Goal: Ask a question: Seek information or help from site administrators or community

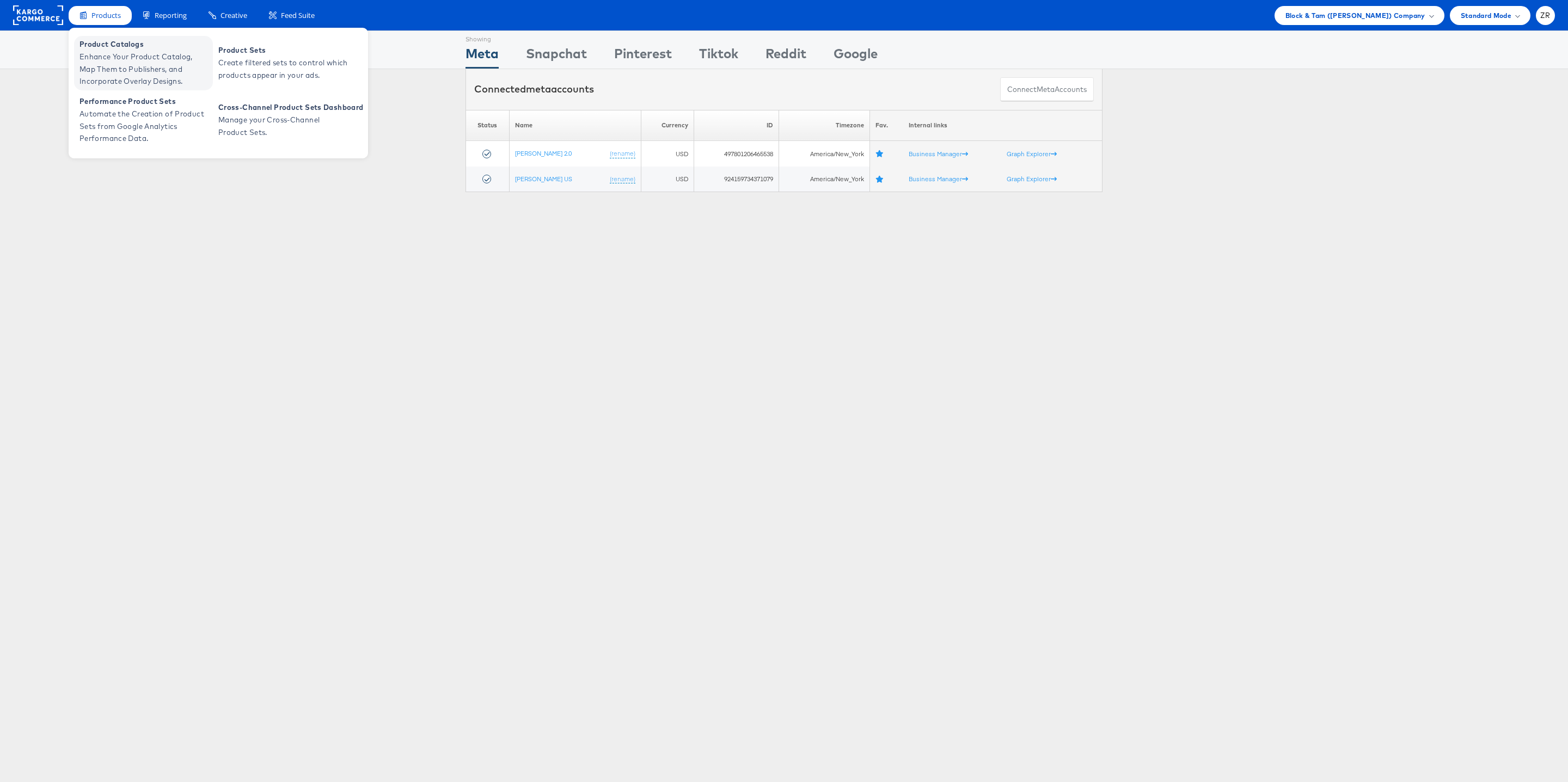
click at [106, 48] on span "Product Catalogs" at bounding box center [145, 44] width 131 height 12
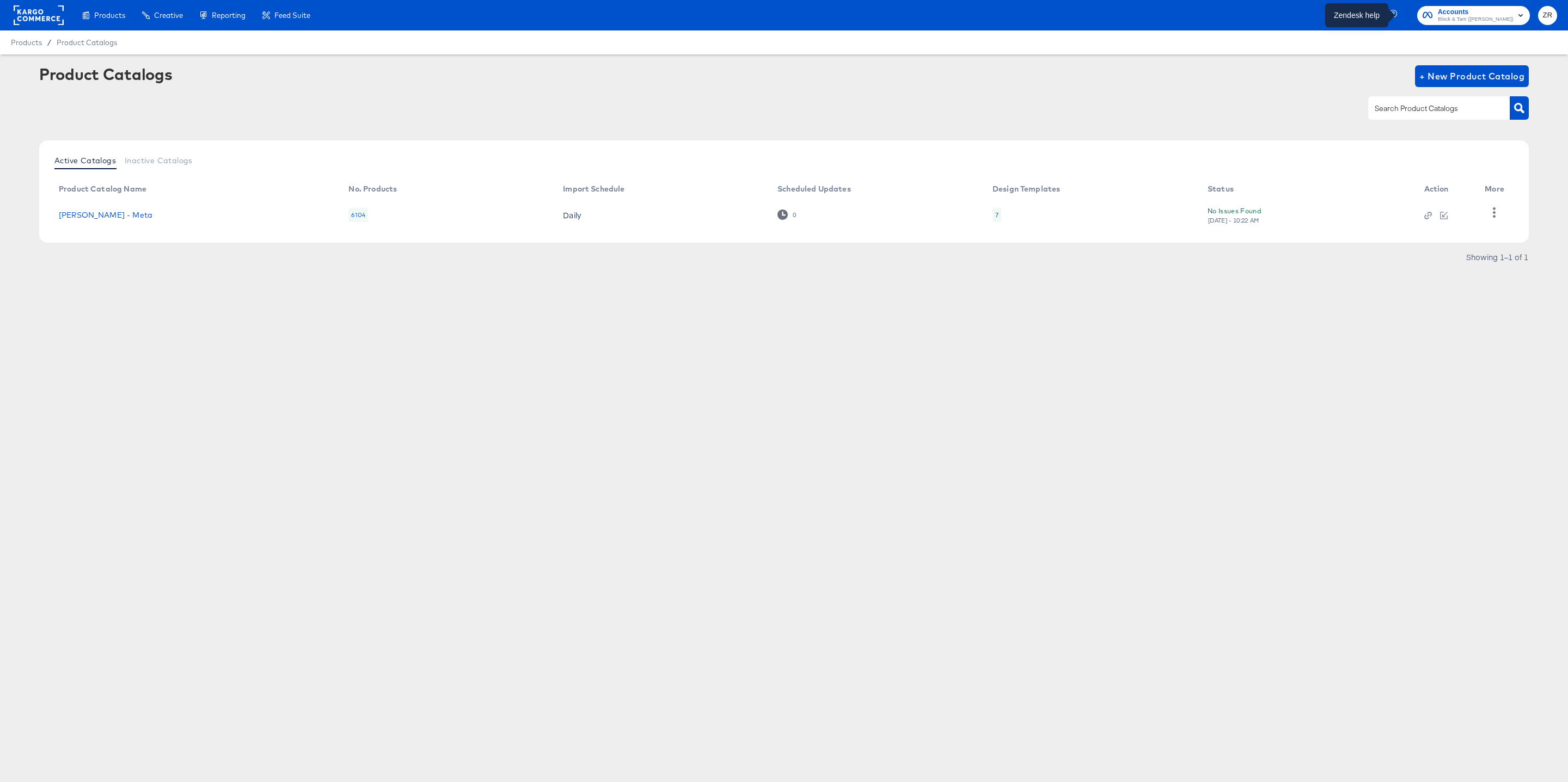
click at [1400, 14] on icon "button" at bounding box center [1395, 15] width 10 height 10
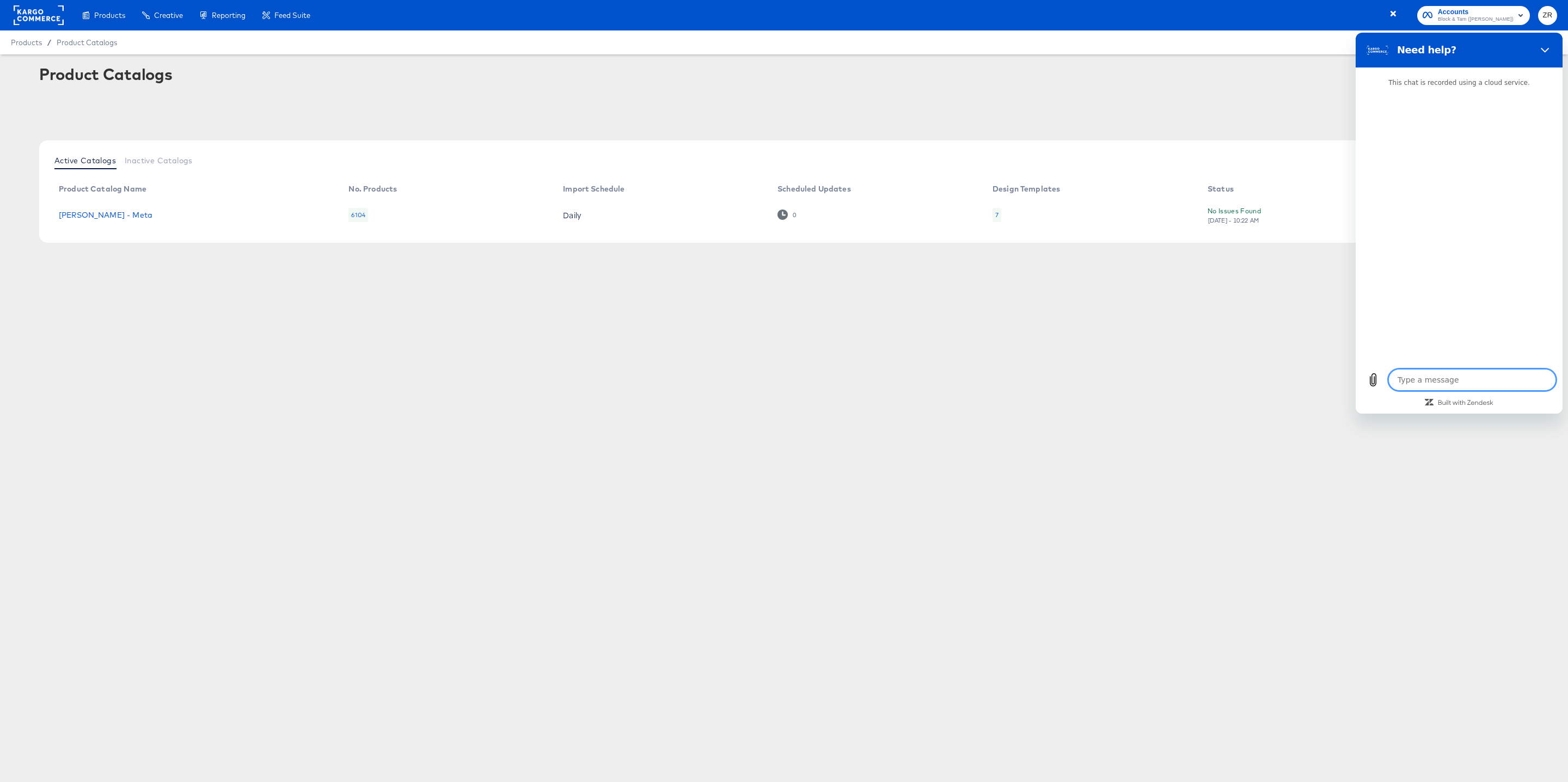
type textarea "x"
type textarea "T"
type textarea "x"
type textarea "Te"
type textarea "x"
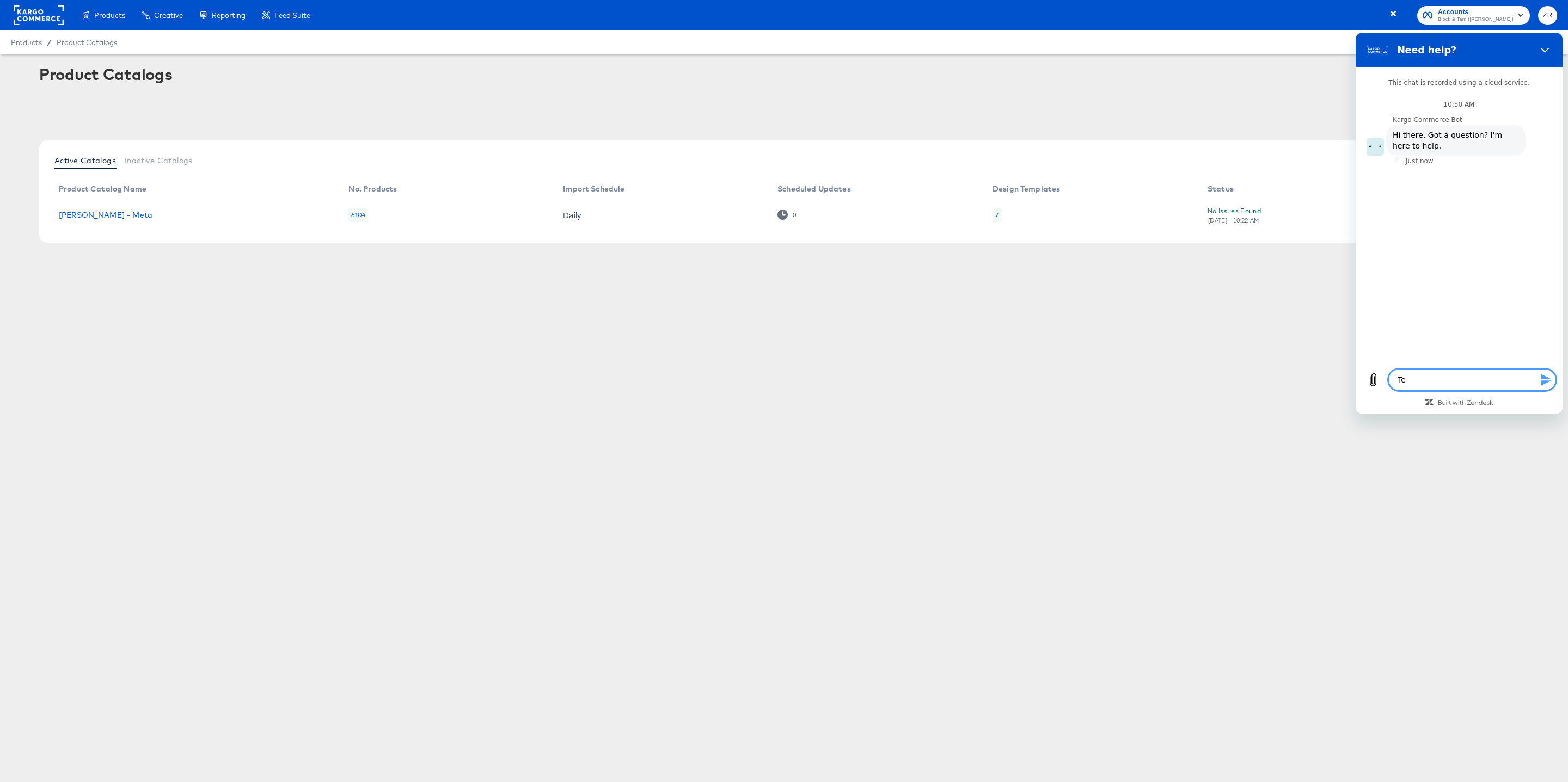
type textarea "Tel"
type textarea "x"
type textarea "Tell"
type textarea "x"
type textarea "Tell"
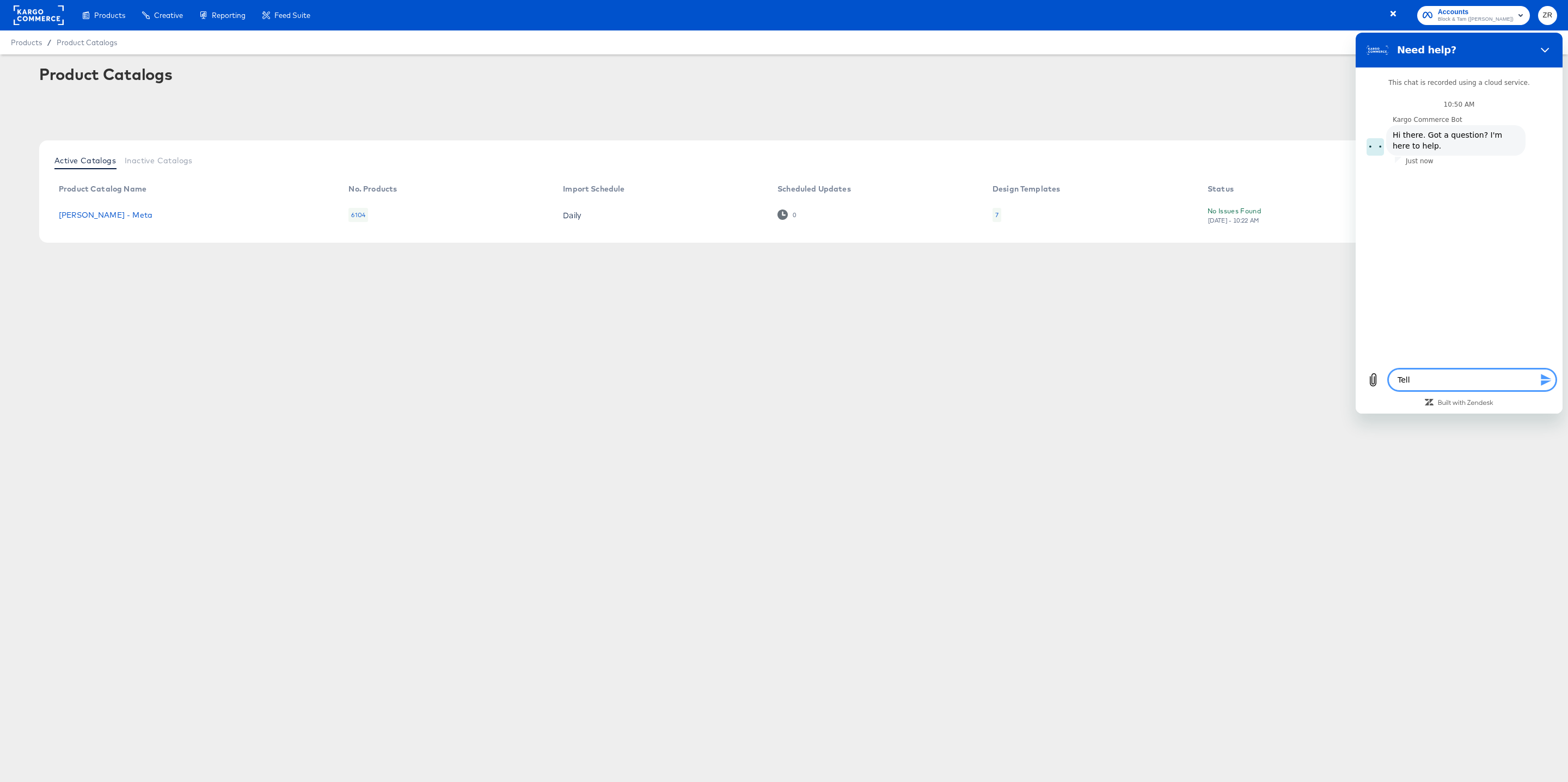
type textarea "x"
type textarea "Tell b"
type textarea "x"
type textarea "Tell"
type textarea "x"
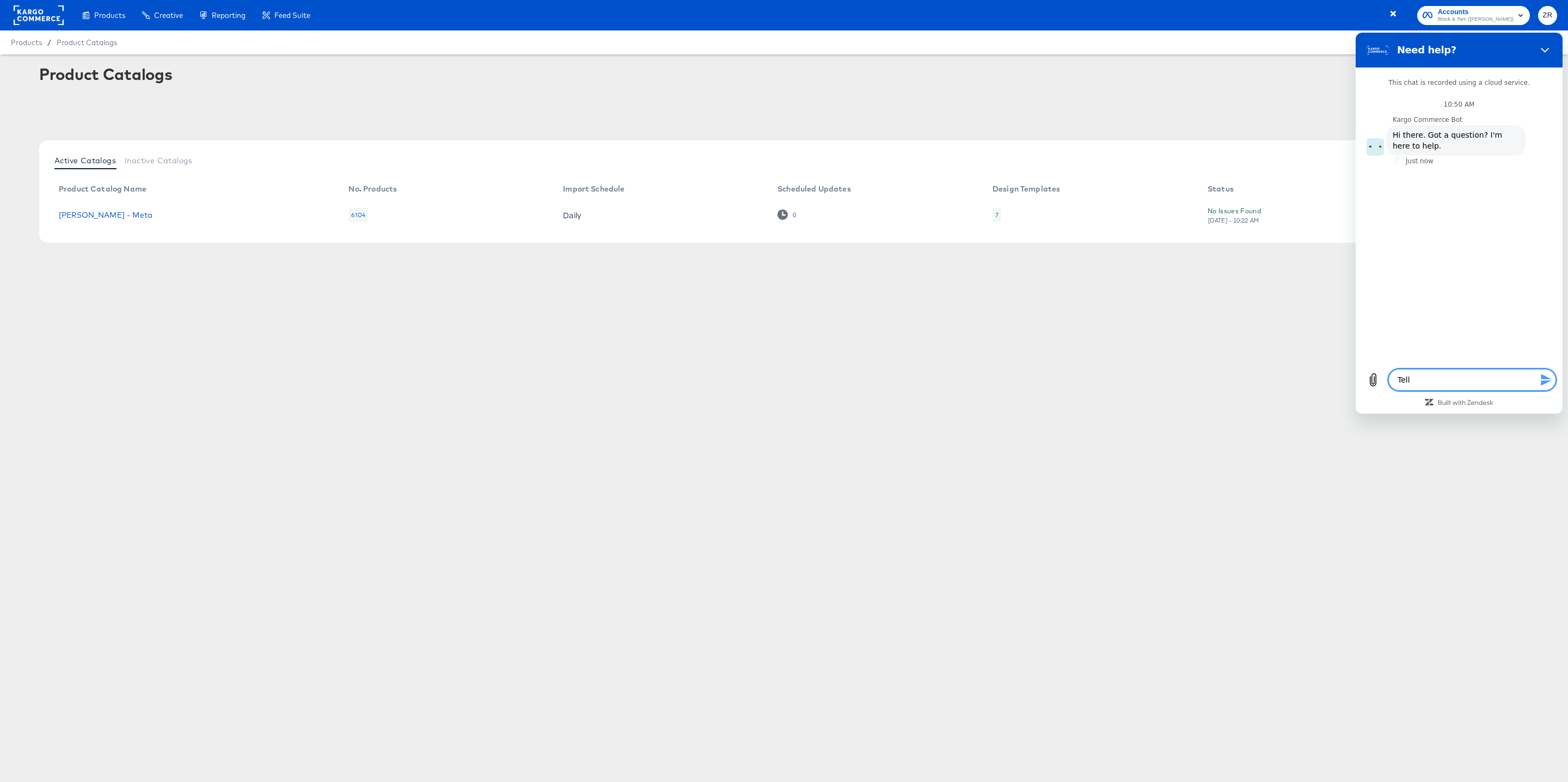
type textarea "Tell m"
type textarea "x"
type textarea "Tell me"
type textarea "x"
type textarea "Tell me"
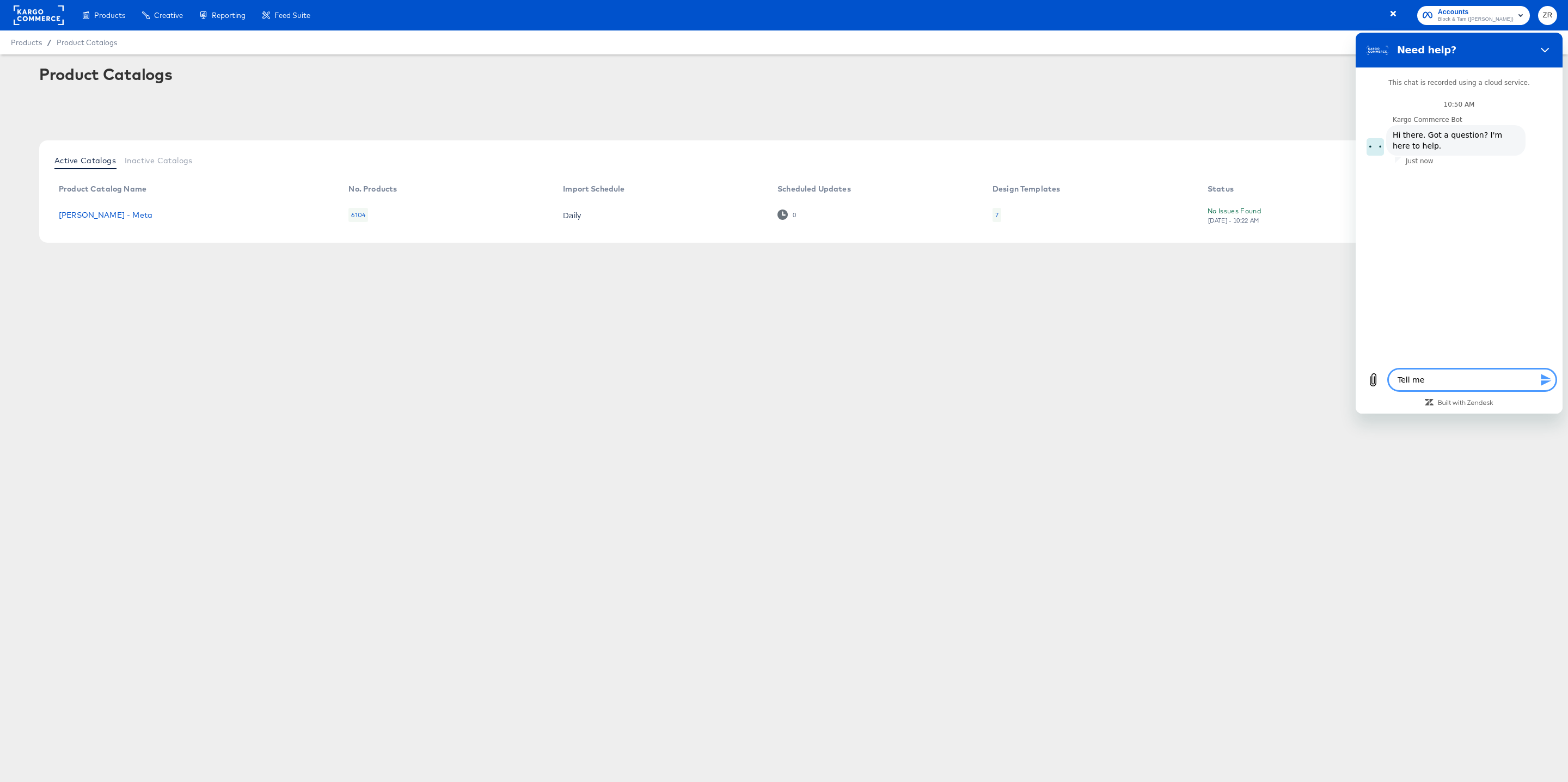
type textarea "x"
type textarea "Tell me b"
type textarea "x"
type textarea "Tell me ba"
type textarea "x"
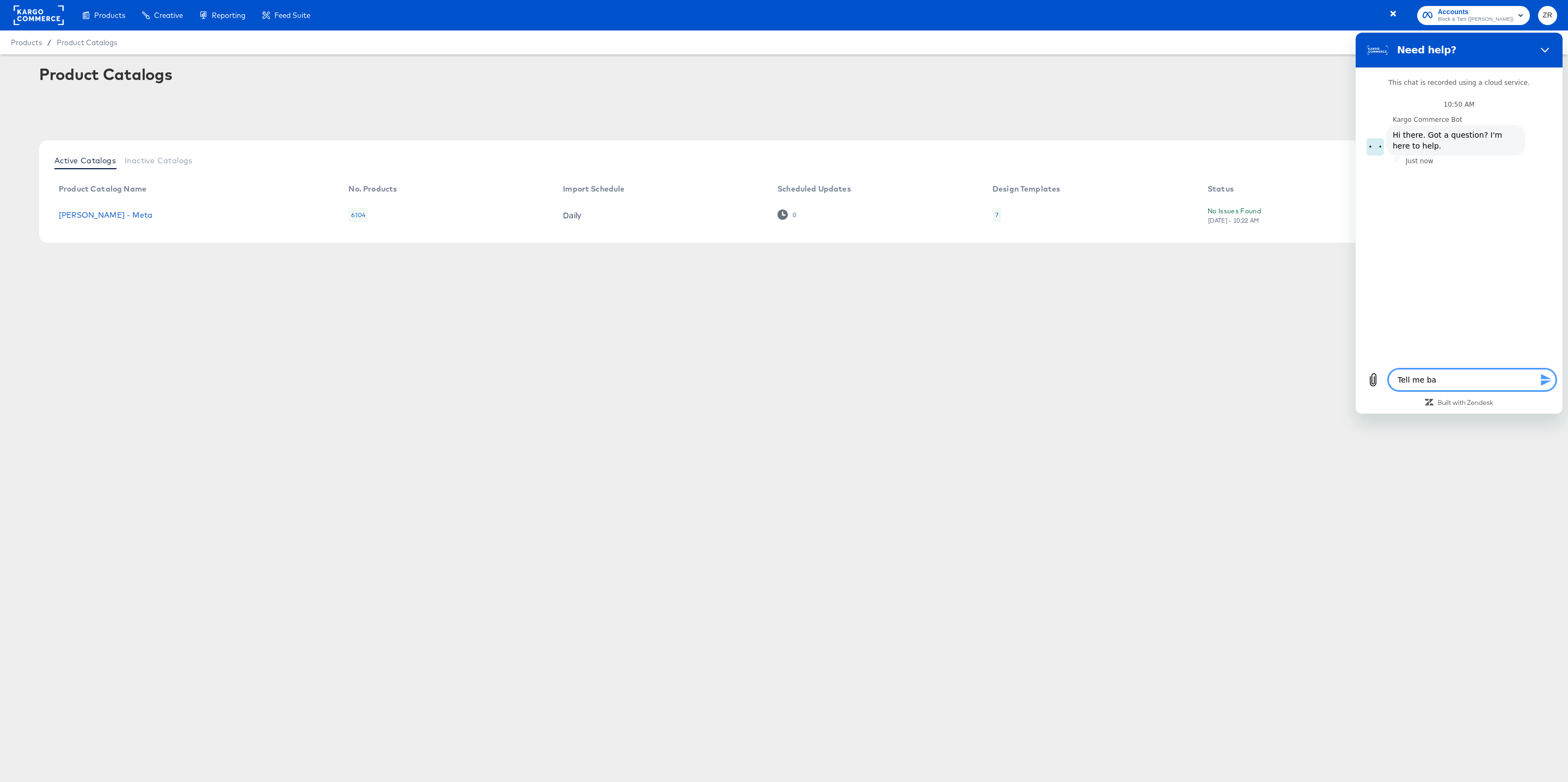
type textarea "Tell me bao"
type textarea "x"
type textarea "Tell me baou"
type textarea "x"
type textarea "Tell me baout"
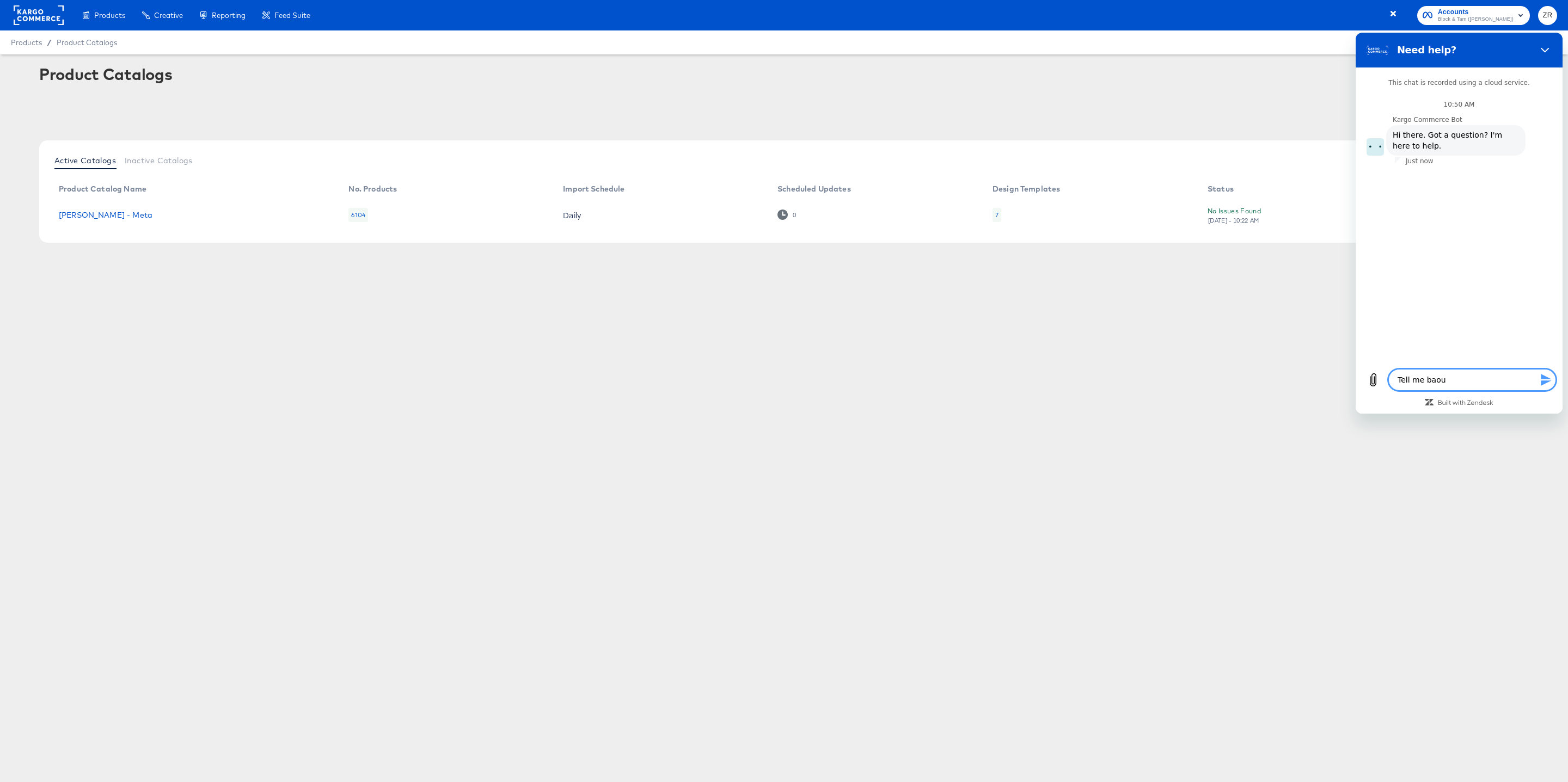
type textarea "x"
type textarea "Tell me baout"
type textarea "x"
type textarea "Tell me baout"
type textarea "x"
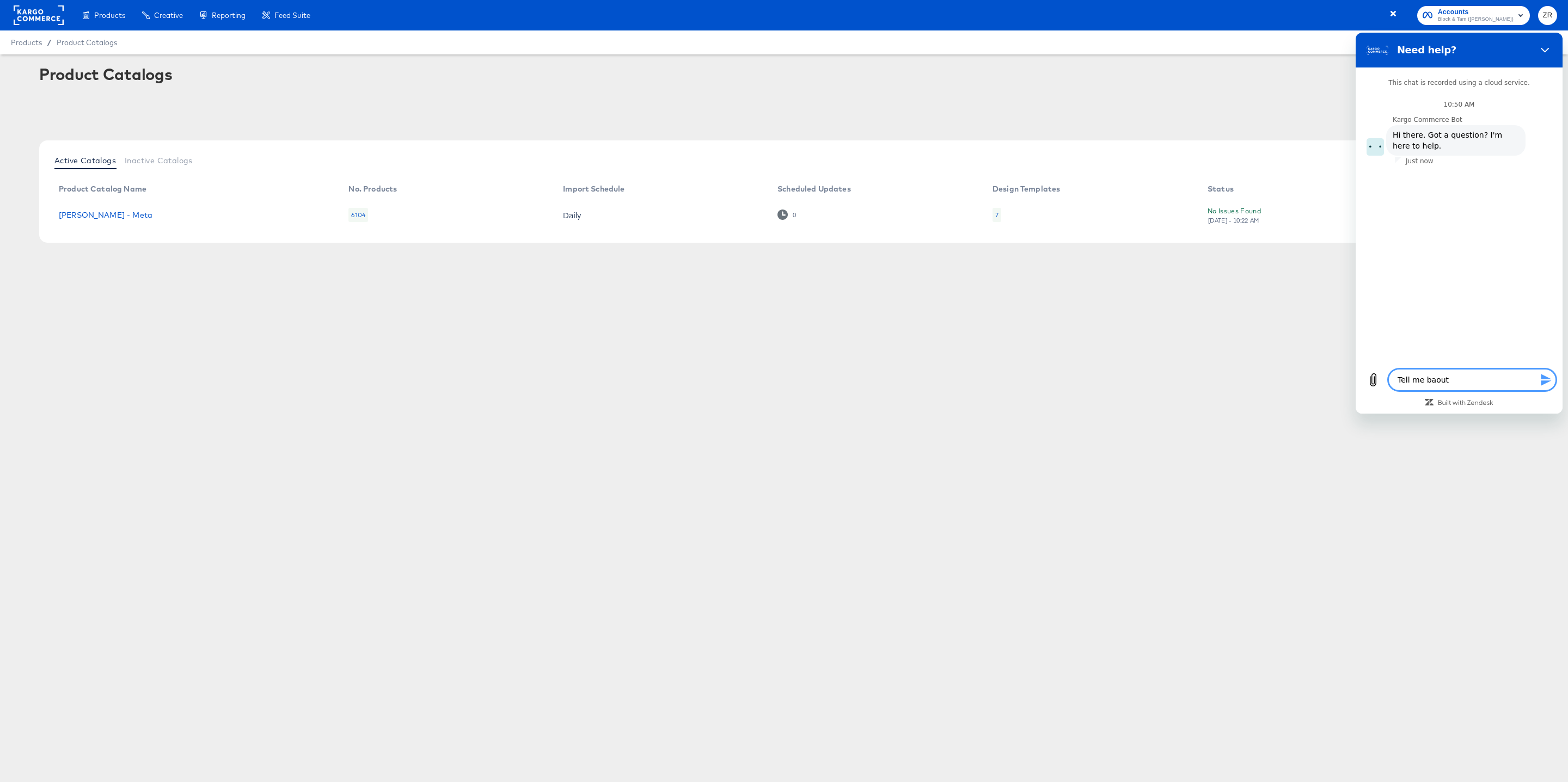
type textarea "Tell me baou"
type textarea "x"
type textarea "Tell me bao"
type textarea "x"
type textarea "Tell me ba"
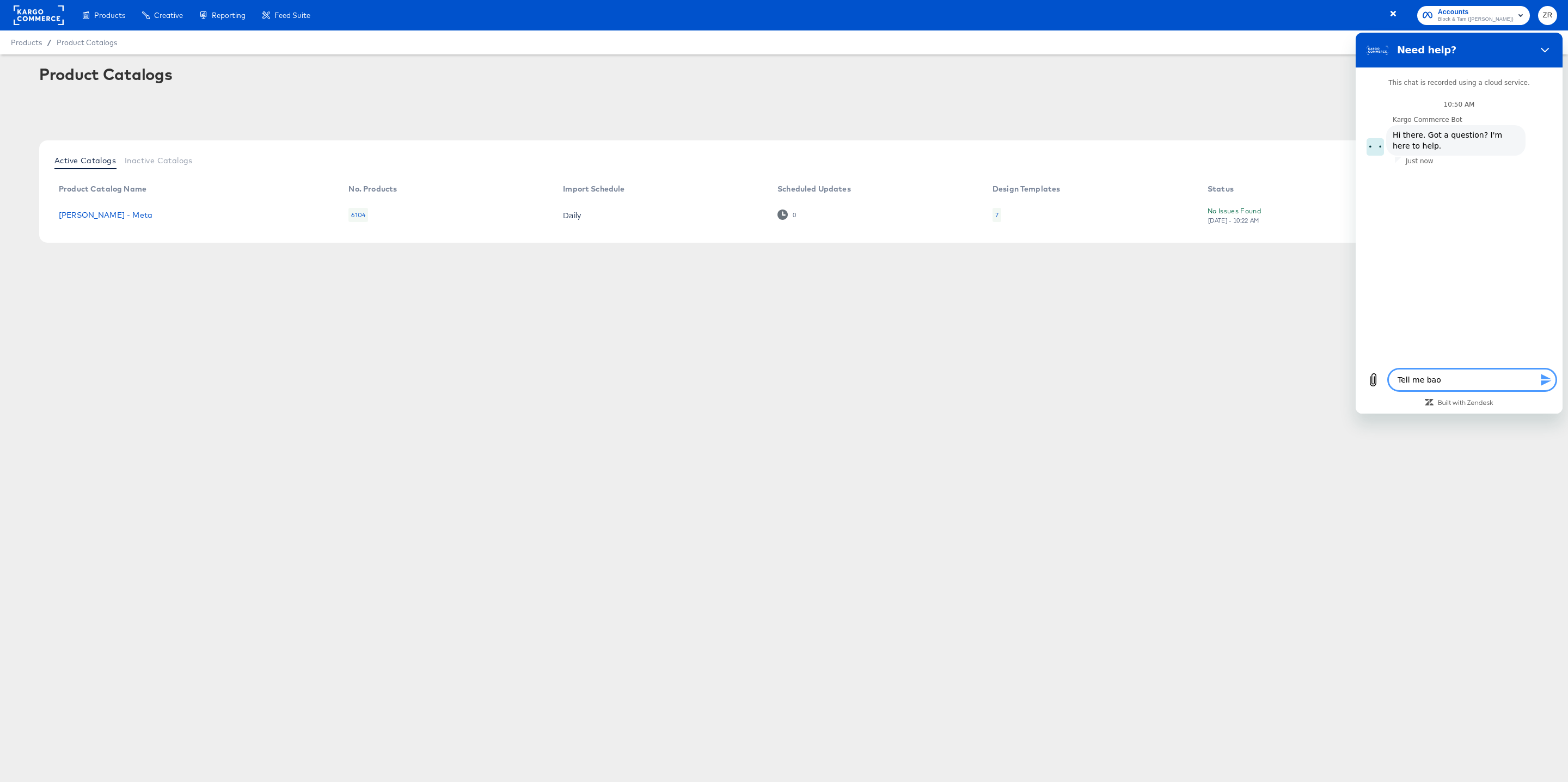
type textarea "x"
type textarea "Tell me b"
type textarea "x"
type textarea "Tell me"
type textarea "x"
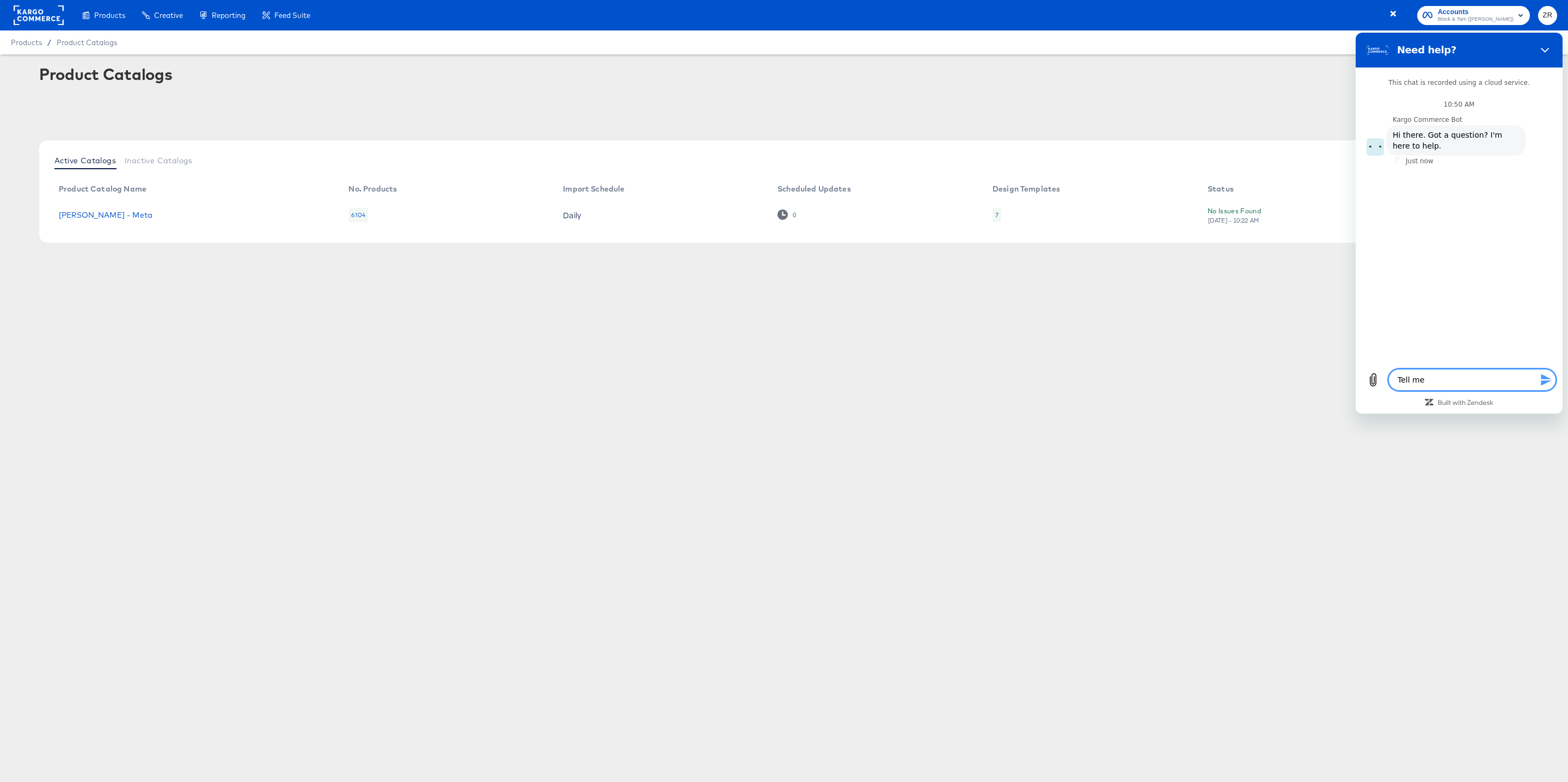
type textarea "Tell me a"
type textarea "x"
type textarea "Tell me ab"
type textarea "x"
type textarea "Tell me abo"
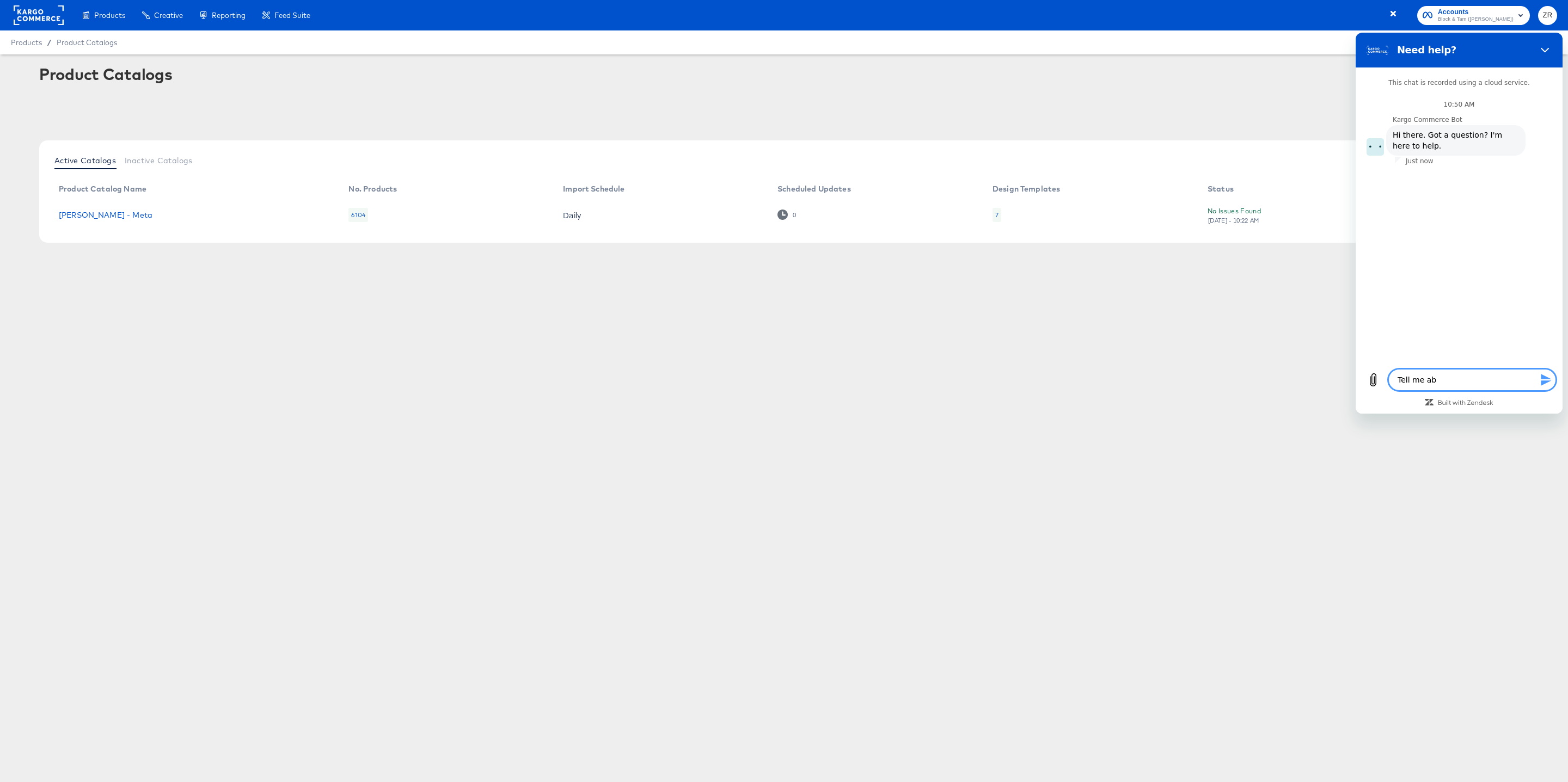
type textarea "x"
type textarea "Tell me abou"
type textarea "x"
type textarea "Tell me about"
type textarea "x"
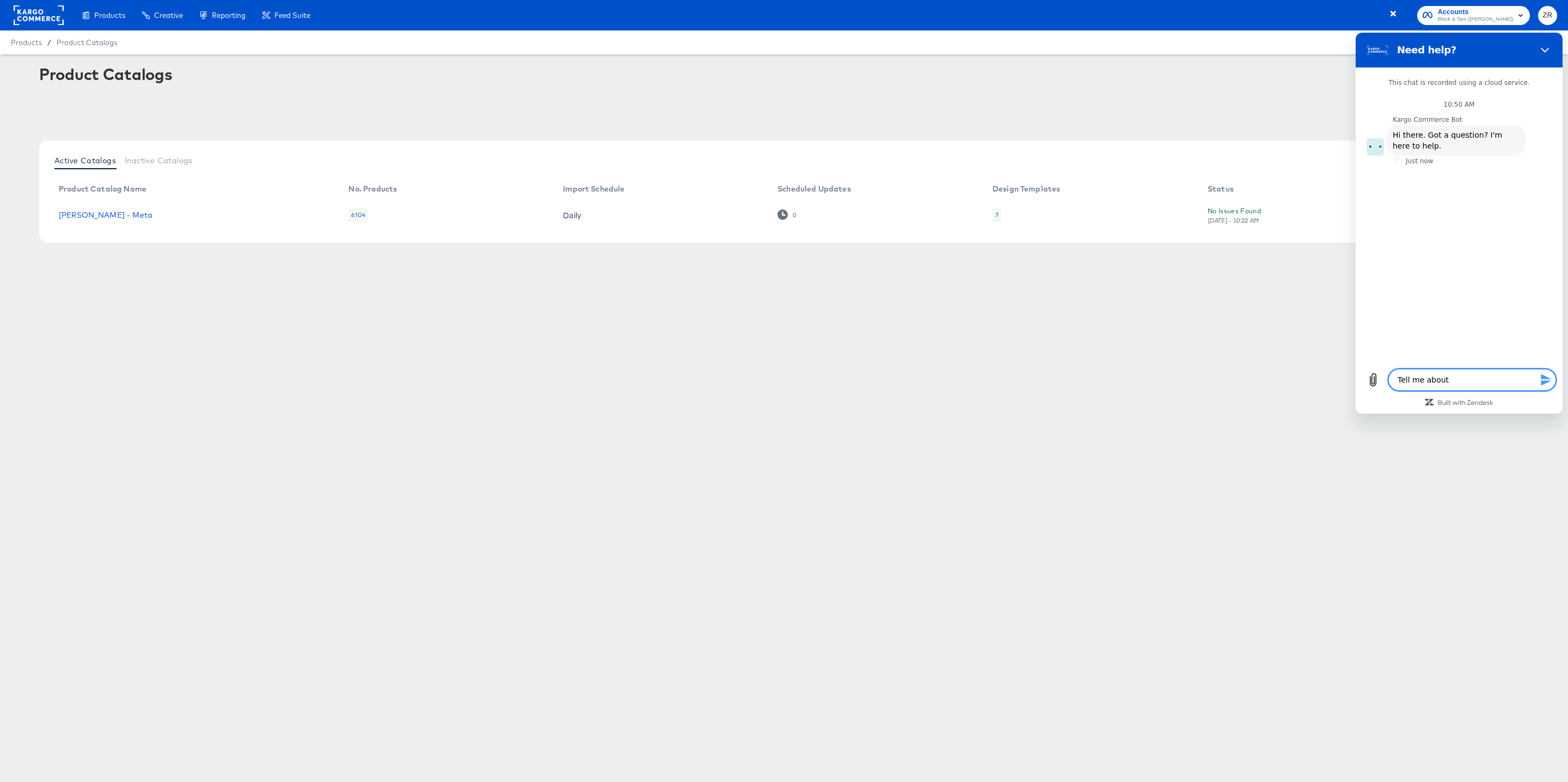
type textarea "Tell me about"
type textarea "x"
type textarea "Tell me about c"
type textarea "x"
type textarea "Tell me about cer"
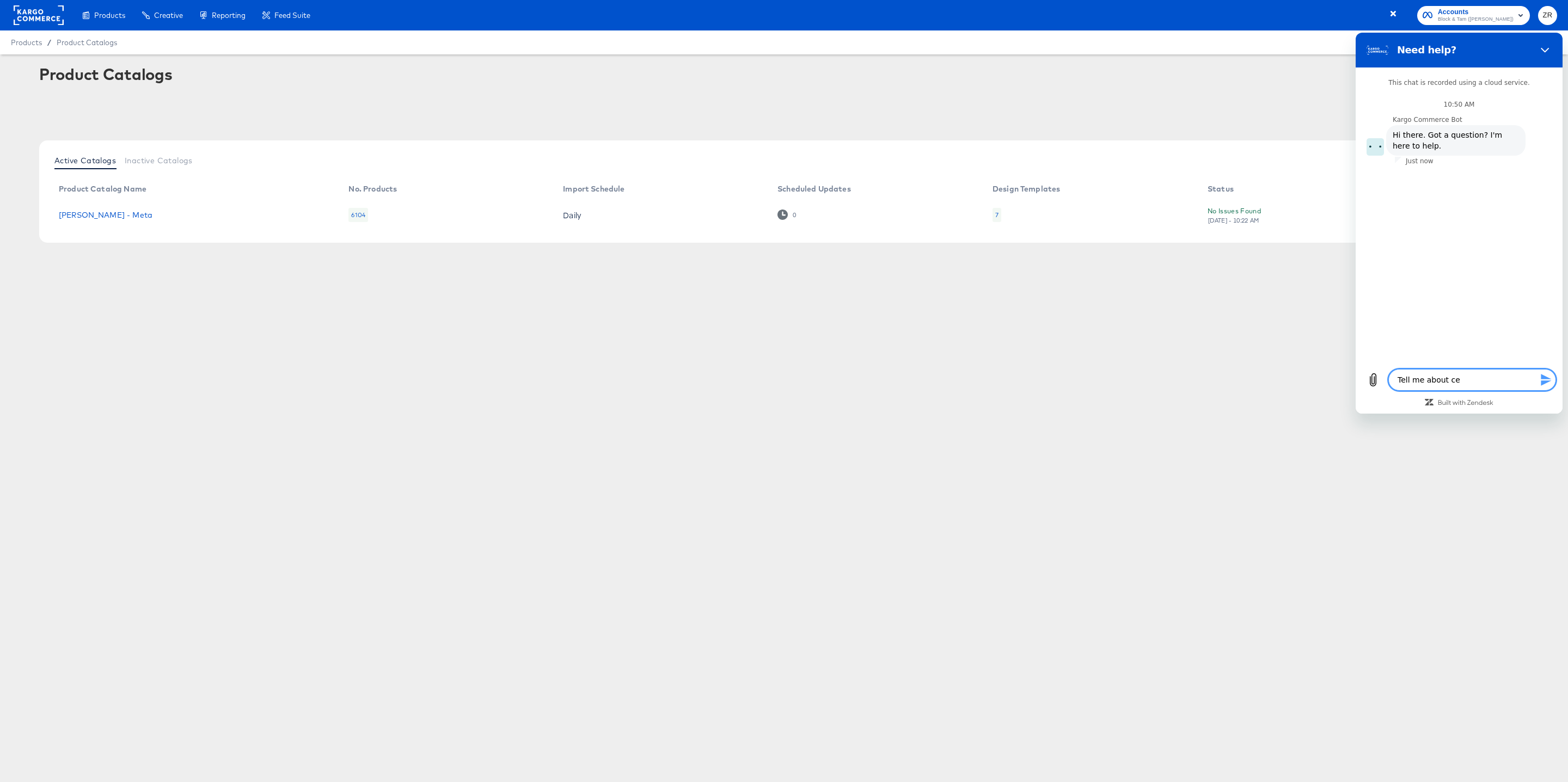
type textarea "x"
type textarea "Tell me about ce"
type textarea "x"
type textarea "Tell me about c"
type textarea "x"
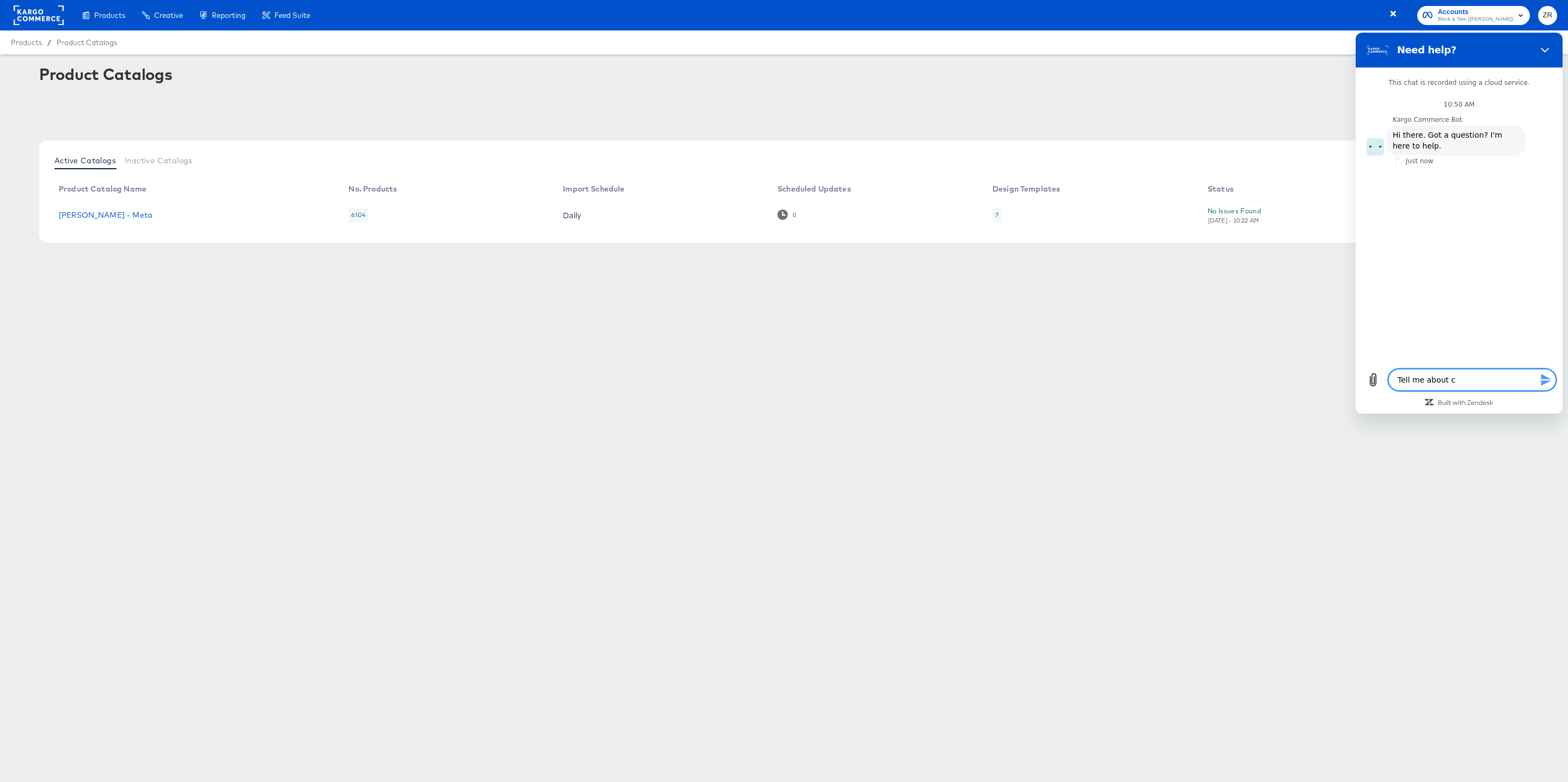
type textarea "Tell me about cr"
type textarea "x"
type textarea "Tell me about cre"
type textarea "x"
type textarea "Tell me about crea"
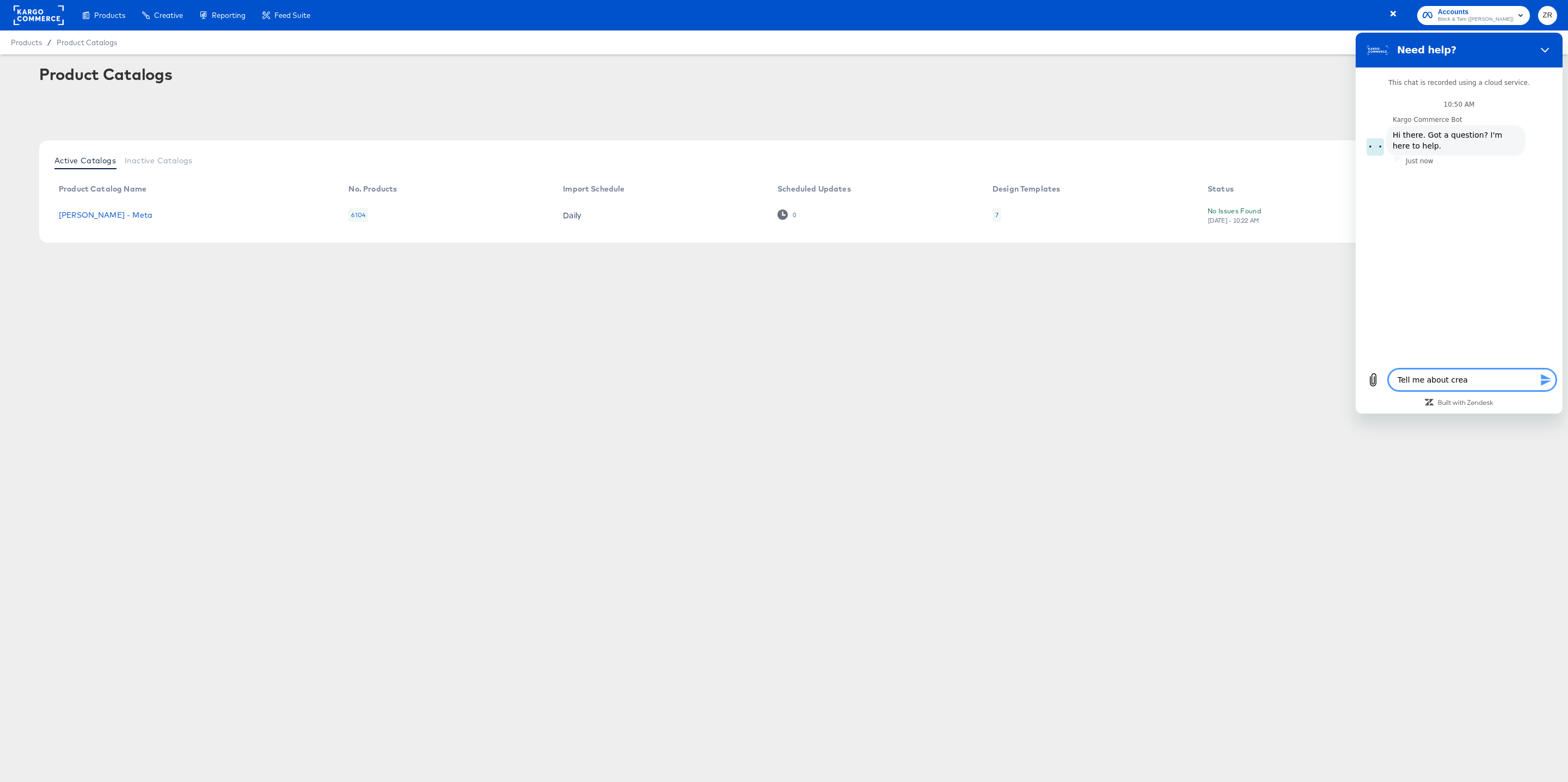
type textarea "x"
type textarea "Tell me about creat"
type textarea "x"
type textarea "Tell me about creati"
type textarea "x"
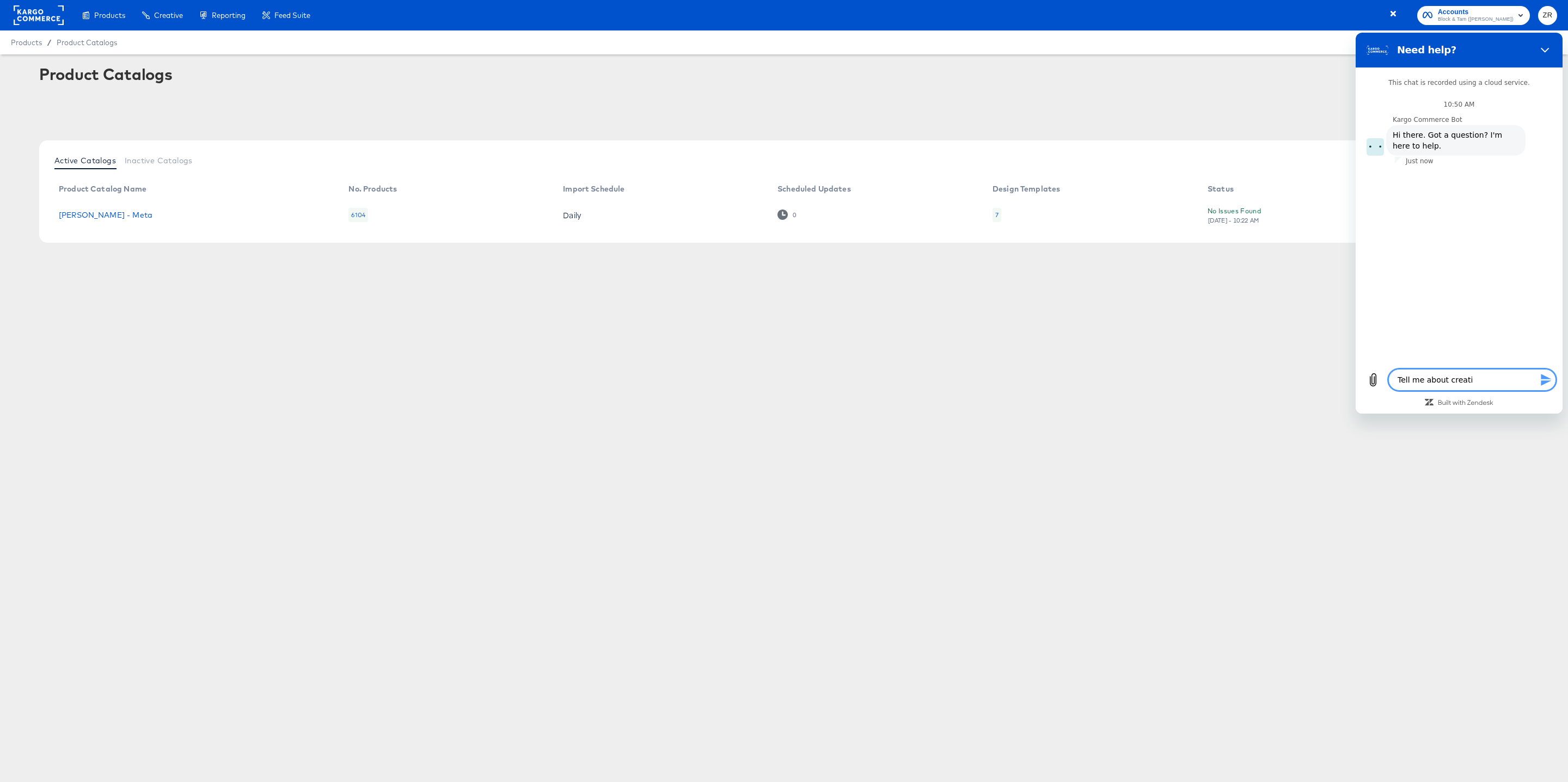
type textarea "Tell me about creativ"
type textarea "x"
type textarea "Tell me about creative"
type textarea "x"
type textarea "Tell me about creative"
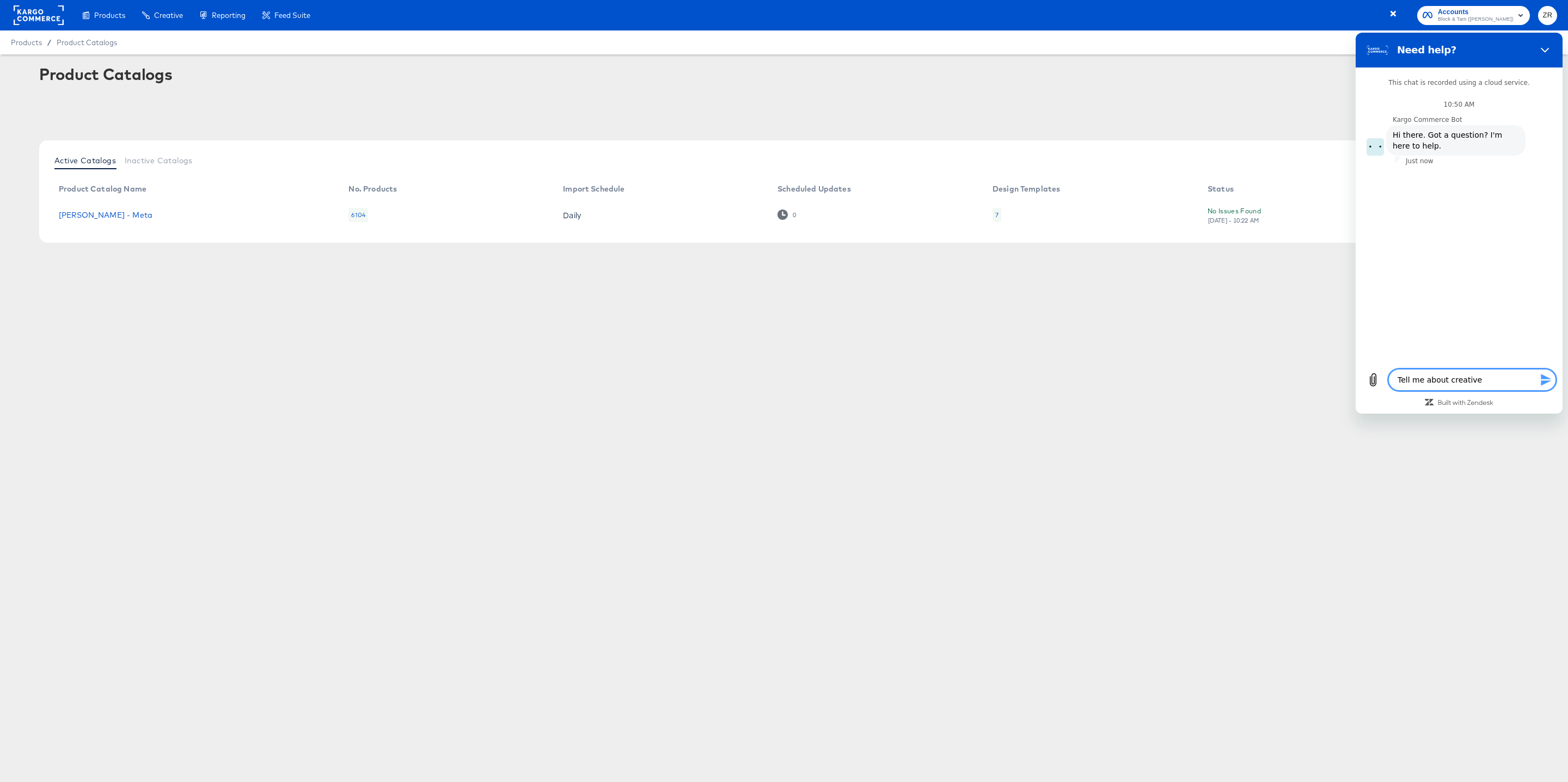
type textarea "x"
type textarea "Tell me about creative s"
type textarea "x"
type textarea "Tell me about creative su"
type textarea "x"
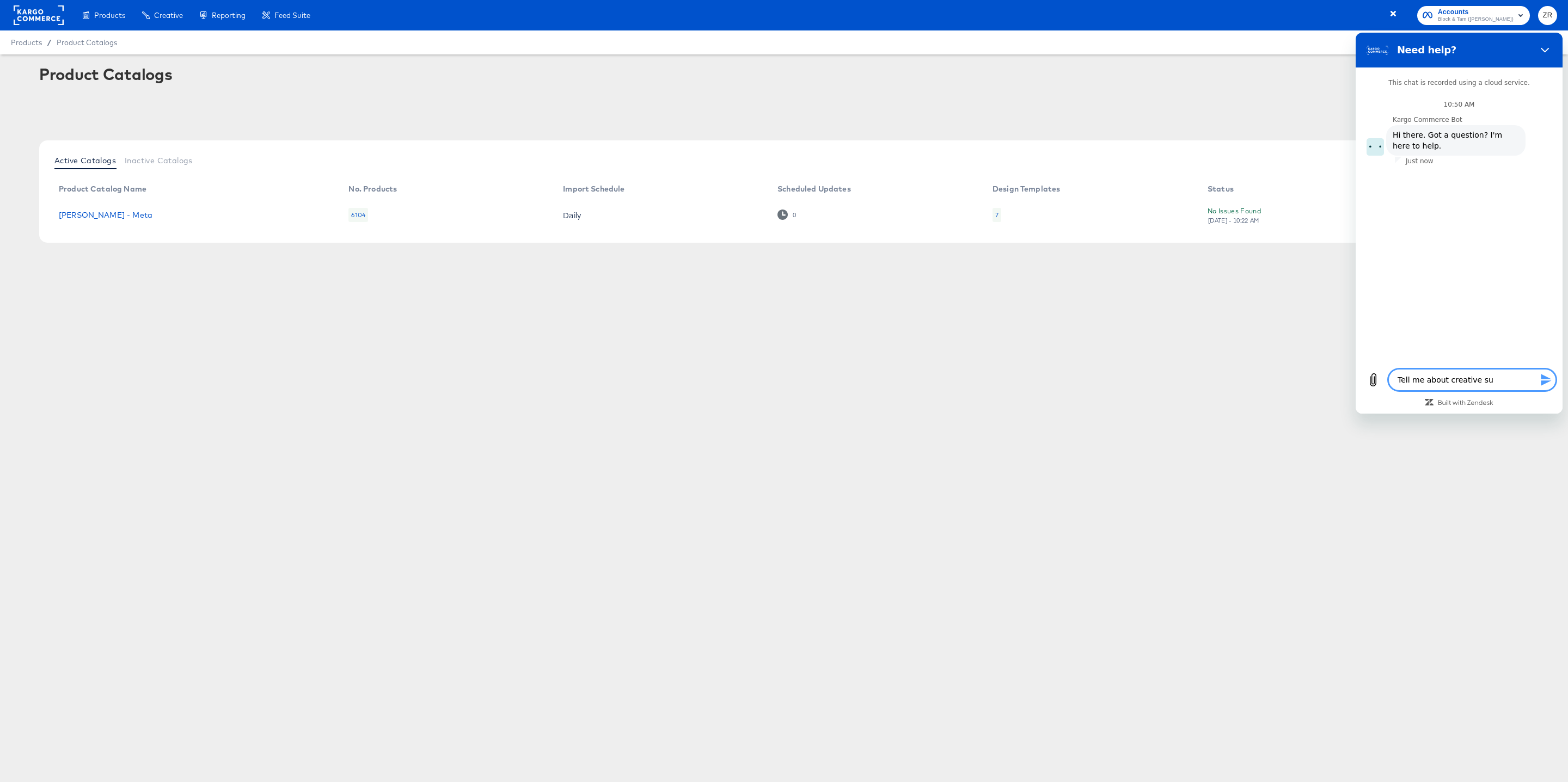
type textarea "Tell me about creative sui"
type textarea "x"
type textarea "Tell me about creative suit"
type textarea "x"
type textarea "Tell me about creative suite"
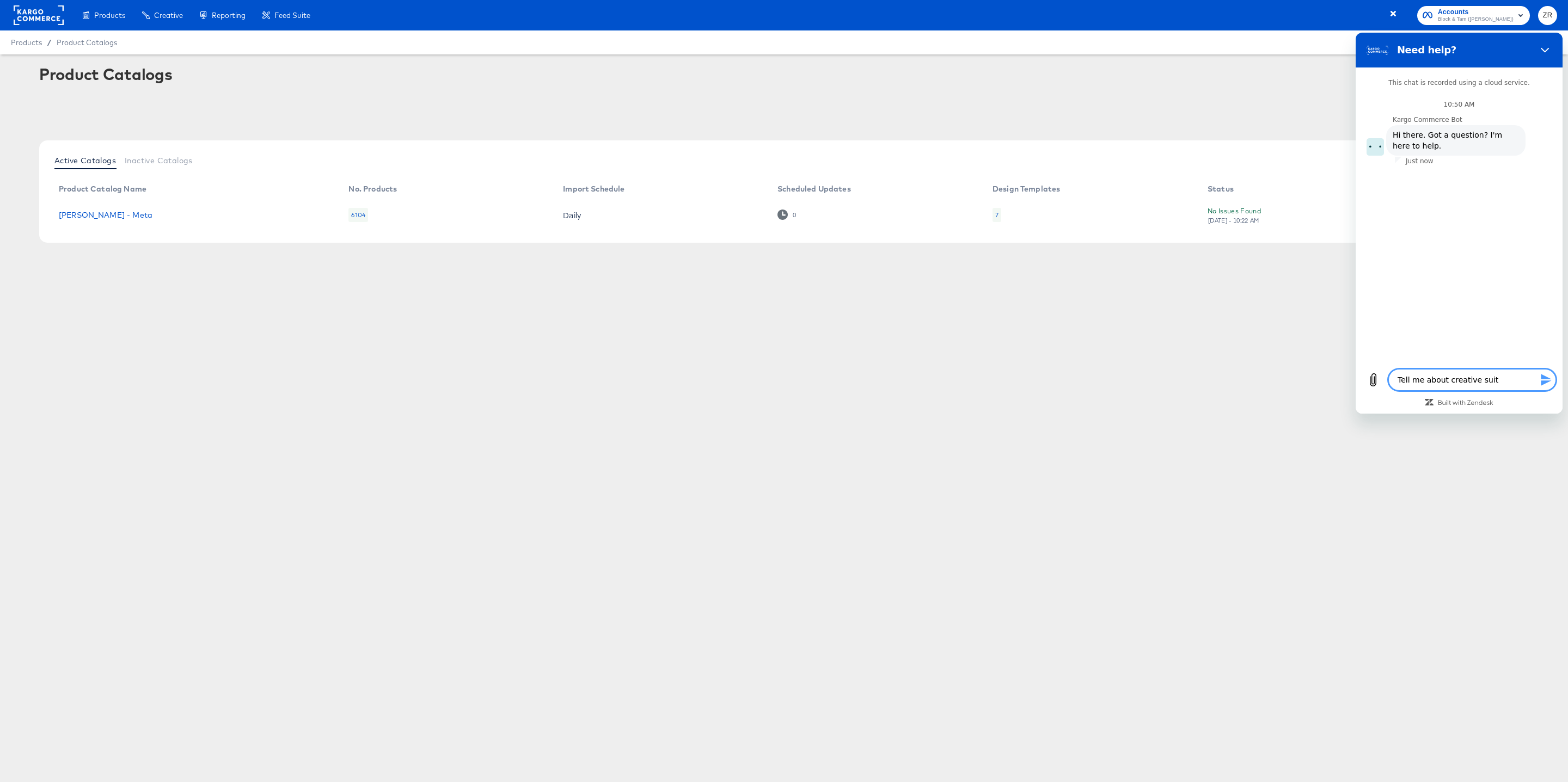
type textarea "x"
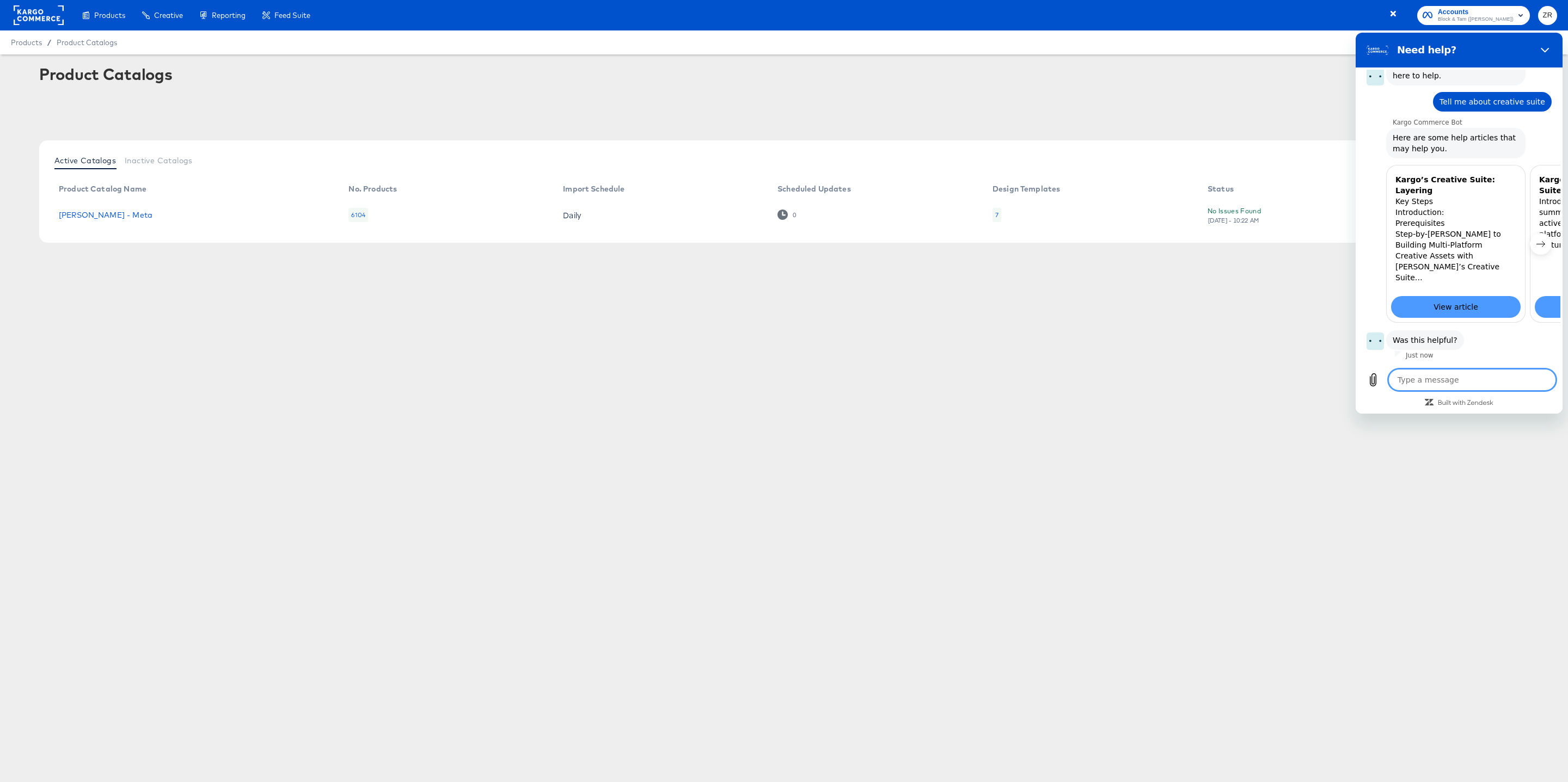
scroll to position [90, 0]
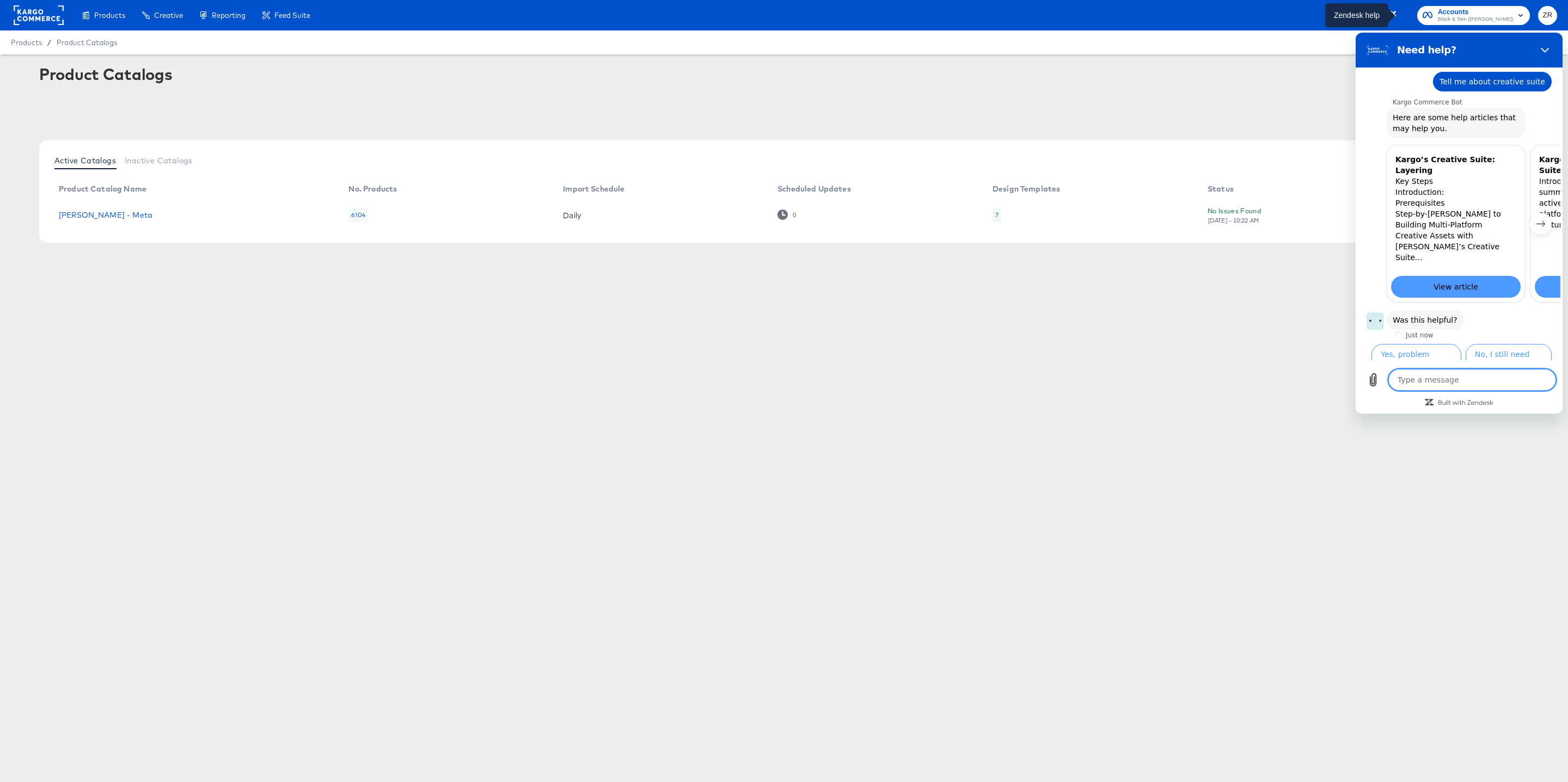
click at [1397, 14] on icon "button" at bounding box center [1395, 15] width 10 height 10
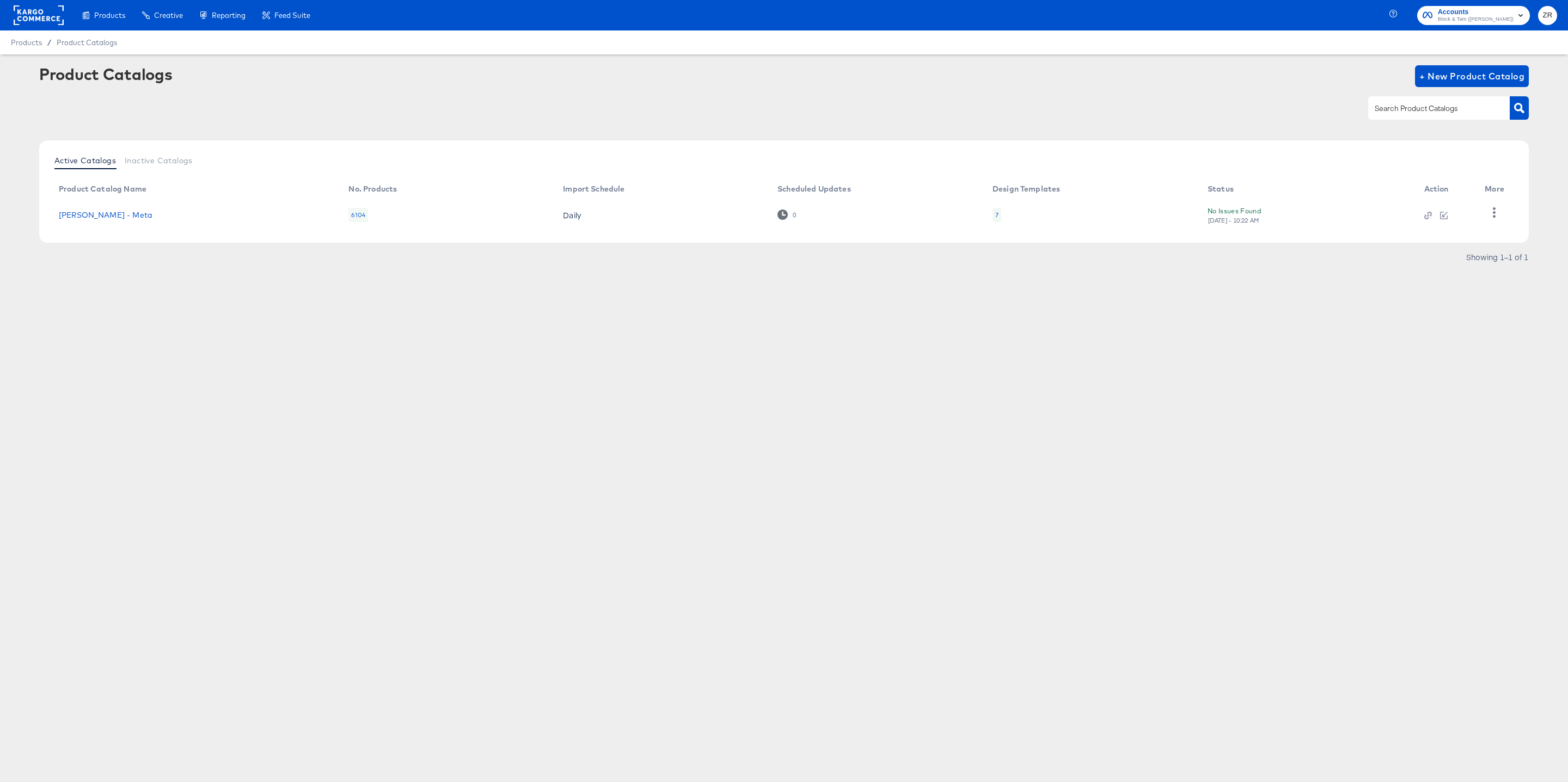
type textarea "x"
